Goal: Task Accomplishment & Management: Use online tool/utility

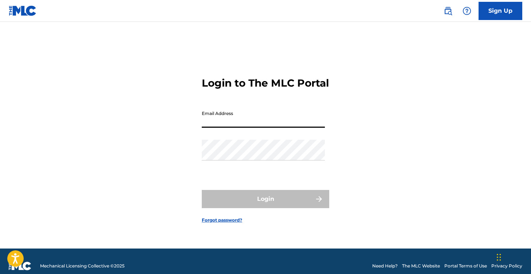
click at [258, 126] on input "Email Address" at bounding box center [263, 117] width 123 height 21
click at [308, 108] on form "Login to The MLC Portal Email Address Password Login Forgot password?" at bounding box center [266, 144] width 128 height 209
click at [220, 128] on input "Email Address" at bounding box center [263, 117] width 123 height 21
type input "v"
paste input "[EMAIL_ADDRESS][DOMAIN_NAME]"
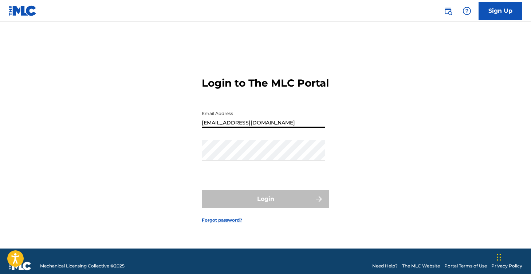
type input "[EMAIL_ADDRESS][DOMAIN_NAME]"
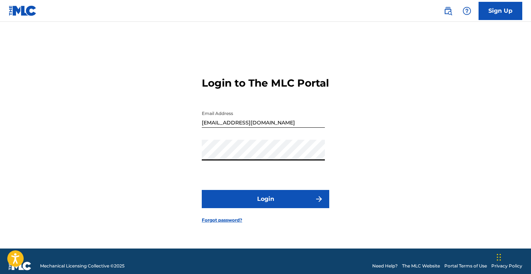
click at [242, 202] on button "Login" at bounding box center [266, 199] width 128 height 18
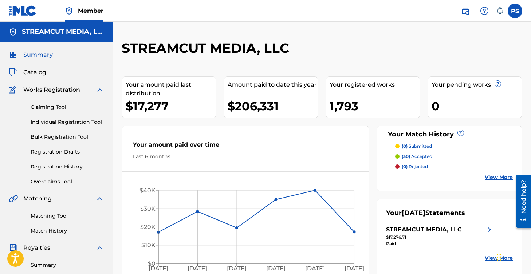
click at [41, 105] on link "Claiming Tool" at bounding box center [68, 108] width 74 height 8
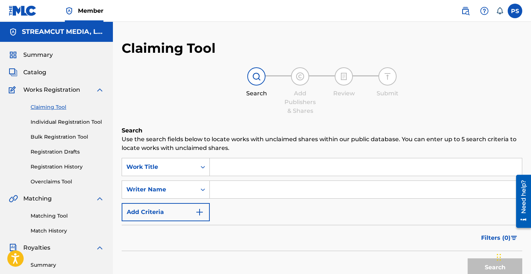
click at [272, 169] on input "Search Form" at bounding box center [366, 167] width 312 height 17
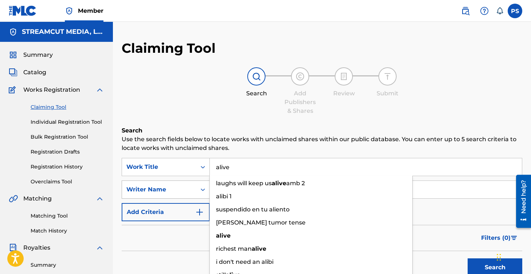
type input "alive"
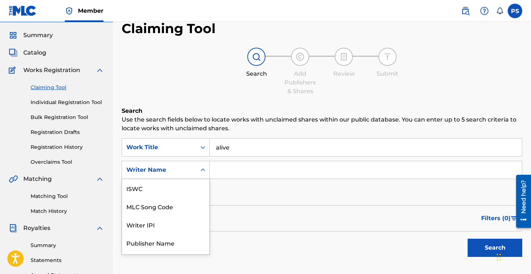
click at [196, 179] on div "Writer Name selected, 7 of 7. 7 results available. Use Up and Down to choose op…" at bounding box center [166, 170] width 88 height 18
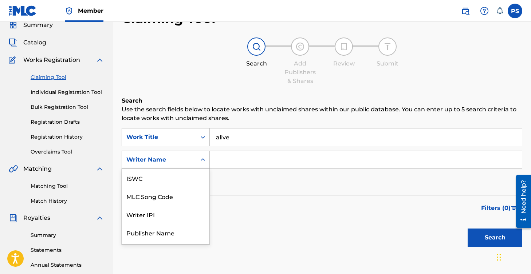
scroll to position [18, 0]
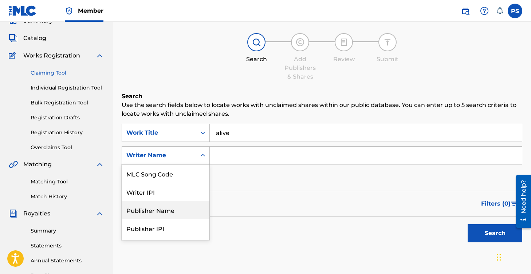
click at [182, 210] on div "Publisher Name" at bounding box center [165, 210] width 87 height 18
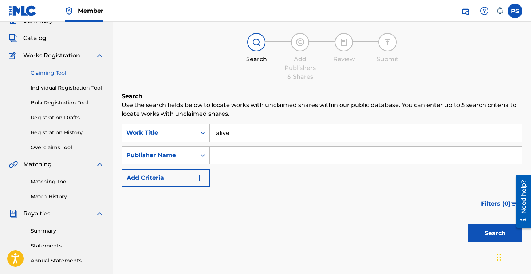
click at [225, 157] on input "Search Form" at bounding box center [366, 155] width 312 height 17
type input "[PERSON_NAME]"
click at [468, 225] on button "Search" at bounding box center [495, 234] width 55 height 18
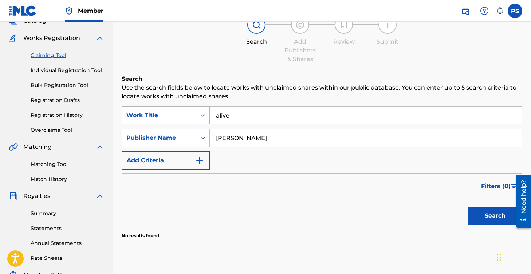
scroll to position [47, 0]
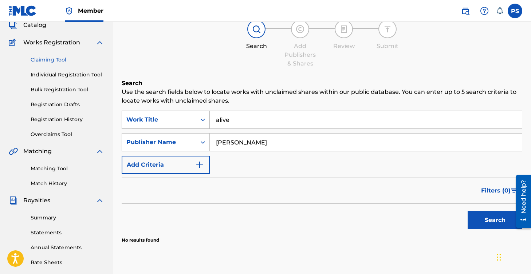
click at [176, 119] on div "Work Title" at bounding box center [159, 120] width 66 height 9
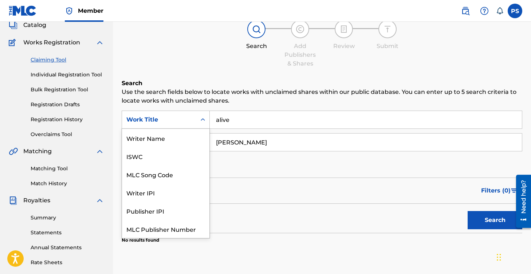
scroll to position [18, 0]
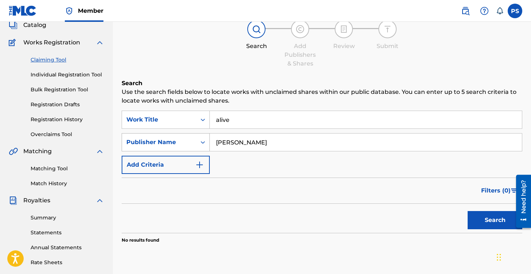
drag, startPoint x: 242, startPoint y: 147, endPoint x: 182, endPoint y: 140, distance: 60.1
click at [182, 141] on div "SearchWithCriteria5b375f3c-54a0-4900-b194-5eb09df22f1b Publisher Name [PERSON_N…" at bounding box center [322, 142] width 401 height 18
paste input "[PERSON_NAME] MUSIC PUBLISHING"
type input "[PERSON_NAME] MUSIC PUBLISHING"
click at [478, 218] on button "Search" at bounding box center [495, 220] width 55 height 18
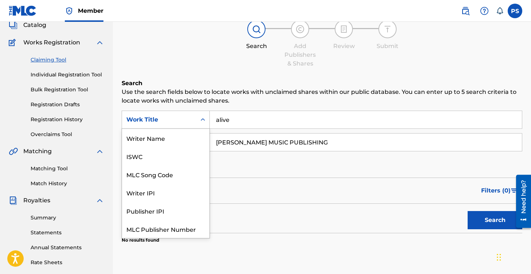
click at [192, 120] on div "Work Title" at bounding box center [159, 120] width 74 height 14
